Goal: Communication & Community: Answer question/provide support

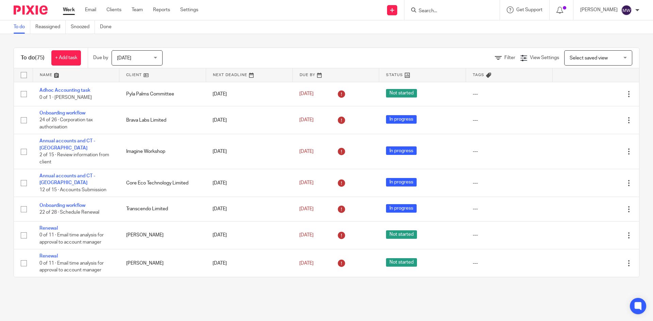
click at [438, 24] on div "To do Reassigned Snoozed Done" at bounding box center [326, 27] width 653 height 14
click at [435, 12] on input "Search" at bounding box center [448, 11] width 61 height 6
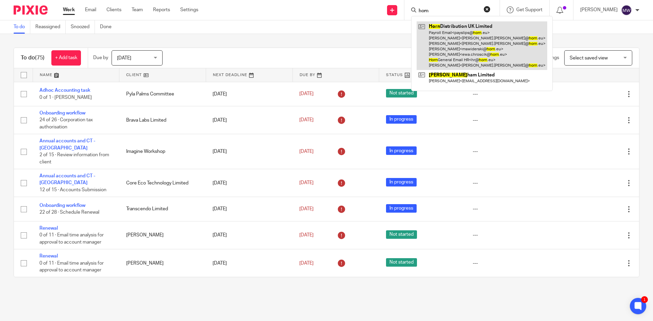
type input "horn"
click at [446, 27] on link at bounding box center [482, 45] width 131 height 49
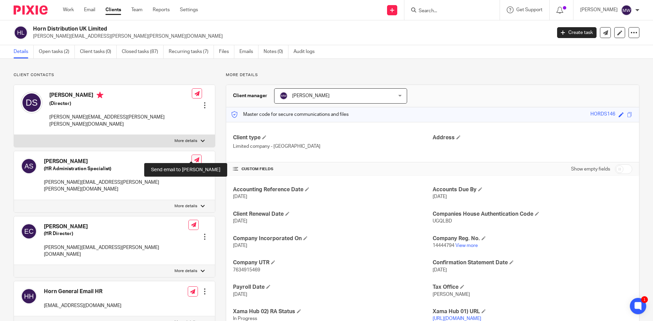
click at [194, 157] on icon at bounding box center [196, 159] width 5 height 5
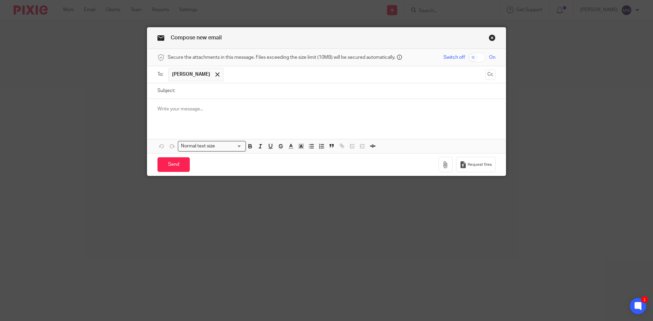
click at [472, 57] on input "checkbox" at bounding box center [476, 58] width 17 height 10
checkbox input "true"
click at [273, 90] on input "Subject:" at bounding box center [337, 90] width 317 height 15
type input "Horn Payroll reports July, [DATE] and [DATE]"
click at [240, 119] on div at bounding box center [326, 112] width 359 height 27
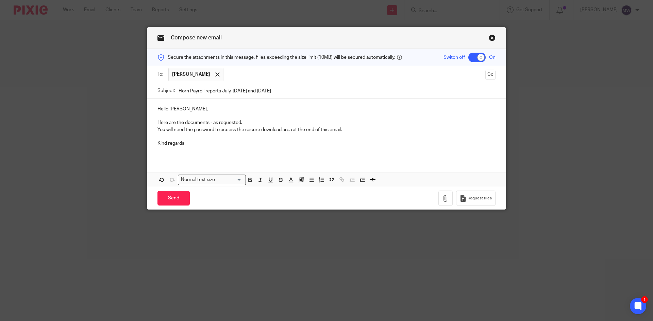
click at [435, 196] on div "Send You have unsaved changes Request files" at bounding box center [326, 198] width 359 height 22
click at [444, 197] on icon "button" at bounding box center [445, 198] width 7 height 7
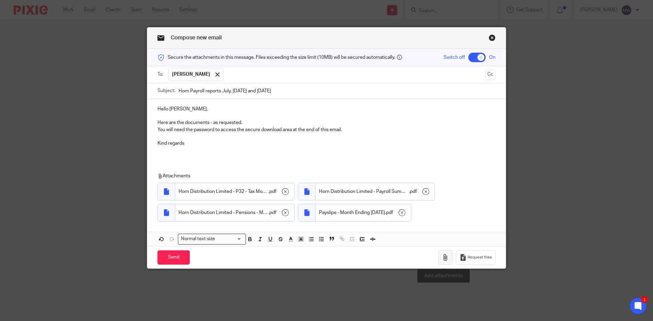
click at [444, 258] on icon "button" at bounding box center [445, 257] width 7 height 7
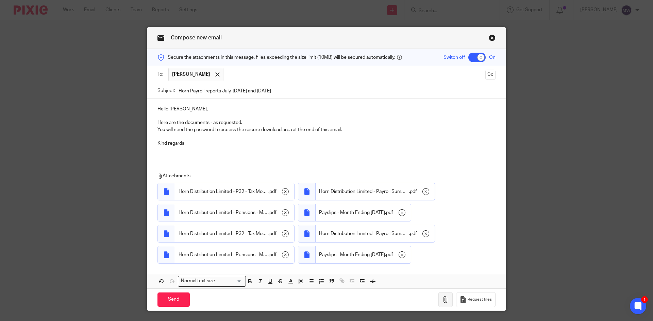
click at [442, 302] on icon "button" at bounding box center [445, 300] width 7 height 7
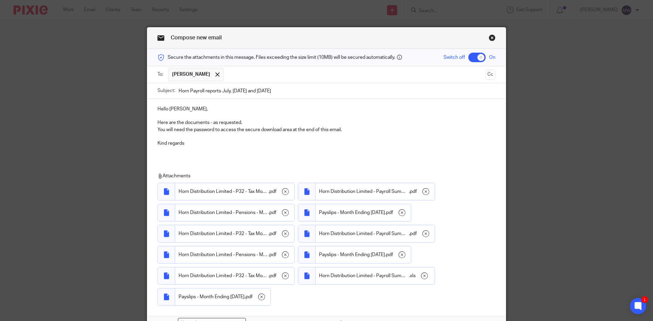
scroll to position [61, 0]
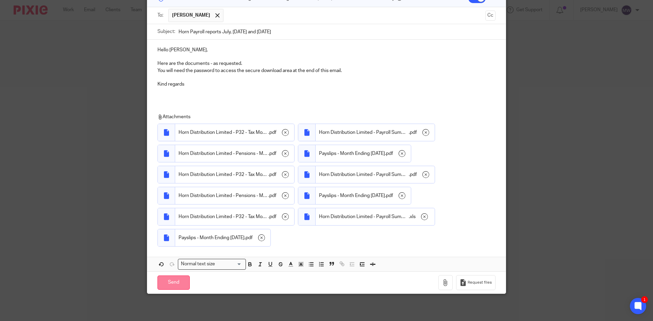
click at [165, 283] on input "Send" at bounding box center [173, 283] width 32 height 15
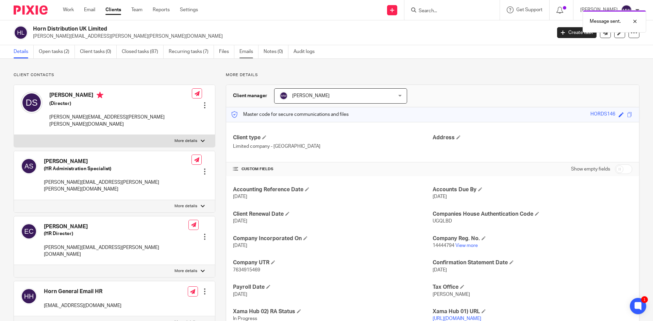
click at [244, 50] on link "Emails" at bounding box center [248, 51] width 19 height 13
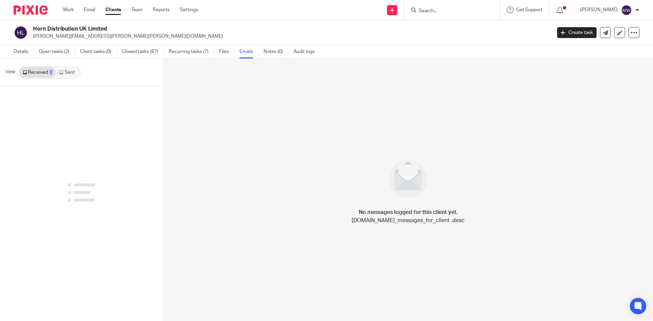
click at [66, 72] on link "Sent" at bounding box center [68, 72] width 24 height 11
